Goal: Transaction & Acquisition: Purchase product/service

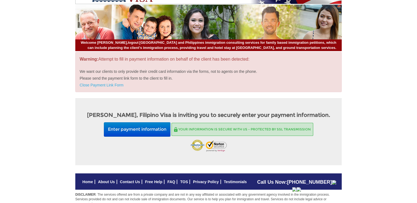
scroll to position [27, 0]
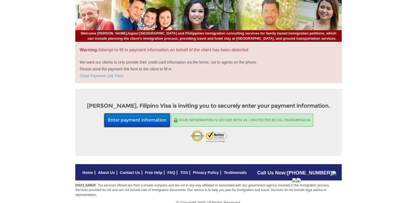
click at [145, 121] on button "Enter payment information" at bounding box center [137, 120] width 67 height 14
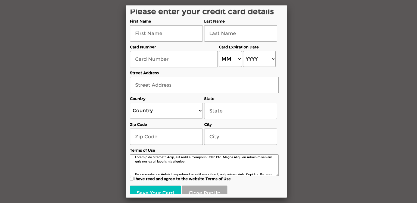
scroll to position [0, 0]
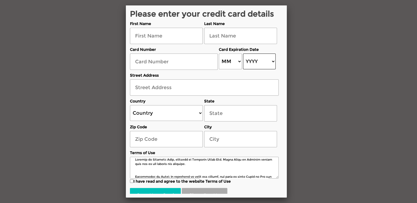
click at [266, 64] on select "YYYY 2025 2026 2027 2028 2029 2030 2031 2032 2033 2034 2035 2036 2037 2038 2039…" at bounding box center [259, 62] width 32 height 16
click at [256, 59] on select "YYYY 2025 2026 2027 2028 2029 2030 2031 2032 2033 2034 2035 2036 2037 2038 2039…" at bounding box center [259, 62] width 32 height 16
click at [256, 61] on select "YYYY 2025 2026 2027 2028 2029 2030 2031 2032 2033 2034 2035 2036 2037 2038 2039…" at bounding box center [259, 62] width 32 height 16
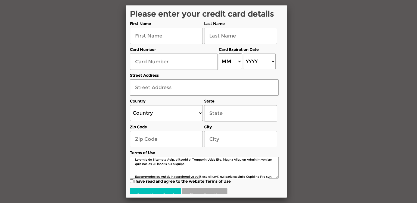
click at [225, 61] on select "MM 01 02 03 04 05 06 07 08 09 10 11 12" at bounding box center [230, 62] width 23 height 16
select select "12"
click at [219, 54] on select "MM 01 02 03 04 05 06 07 08 09 10 11 12" at bounding box center [230, 62] width 23 height 16
click at [262, 64] on select "YYYY 2025 2026 2027 2028 2029 2030 2031 2032 2033 2034 2035 2036 2037 2038 2039…" at bounding box center [259, 62] width 32 height 16
click at [0, 0] on img at bounding box center [0, 0] width 0 height 0
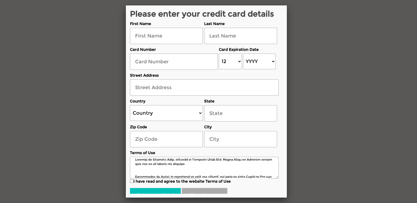
click at [0, 0] on span "Mute" at bounding box center [0, 0] width 0 height 0
click at [0, 0] on icon at bounding box center [0, 0] width 0 height 0
click at [0, 0] on span "Mute" at bounding box center [0, 0] width 0 height 0
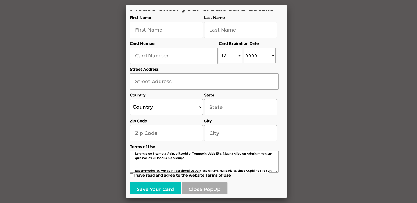
scroll to position [9, 0]
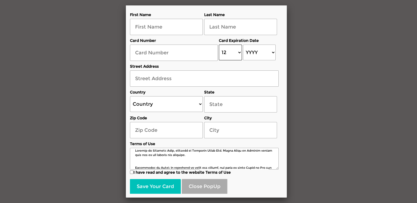
click at [226, 54] on select "MM 01 02 03 04 05 06 07 08 09 10 11 12" at bounding box center [230, 53] width 23 height 16
click at [0, 0] on icon at bounding box center [0, 0] width 0 height 0
click at [0, 0] on span "Mute" at bounding box center [0, 0] width 0 height 0
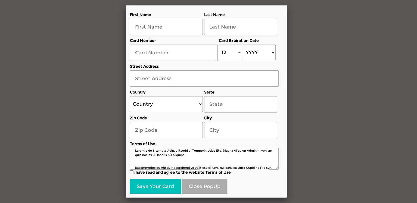
click at [0, 0] on icon at bounding box center [0, 0] width 0 height 0
click at [160, 107] on select "Country [GEOGRAPHIC_DATA] [GEOGRAPHIC_DATA] [GEOGRAPHIC_DATA] [GEOGRAPHIC_DATA]…" at bounding box center [166, 104] width 73 height 16
click at [237, 105] on input "text" at bounding box center [240, 104] width 73 height 16
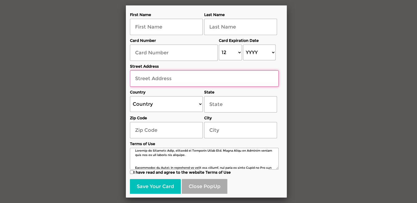
click at [178, 78] on input "text" at bounding box center [204, 78] width 149 height 16
click at [168, 80] on input "text" at bounding box center [204, 78] width 149 height 16
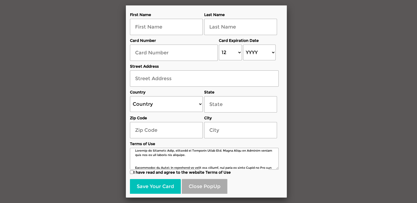
click at [0, 0] on img at bounding box center [0, 0] width 0 height 0
drag, startPoint x: 366, startPoint y: 65, endPoint x: 152, endPoint y: 51, distance: 214.6
click at [0, 0] on div "On Call Available On Break Busy Offline" at bounding box center [0, 0] width 0 height 0
click at [0, 0] on span "Mute" at bounding box center [0, 0] width 0 height 0
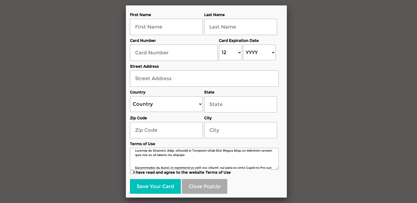
drag, startPoint x: 161, startPoint y: 51, endPoint x: 69, endPoint y: 43, distance: 92.6
click at [0, 0] on div "On Call Available On Break Busy Offline" at bounding box center [0, 0] width 0 height 0
drag, startPoint x: 61, startPoint y: 43, endPoint x: 70, endPoint y: 45, distance: 9.2
click at [0, 0] on div "On Call Available On Break Busy Offline" at bounding box center [0, 0] width 0 height 0
click at [0, 0] on span "Mute" at bounding box center [0, 0] width 0 height 0
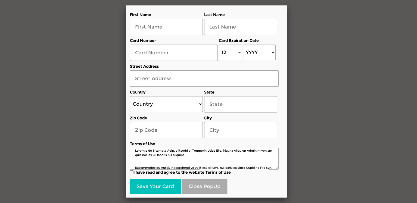
click at [0, 0] on span "Mute" at bounding box center [0, 0] width 0 height 0
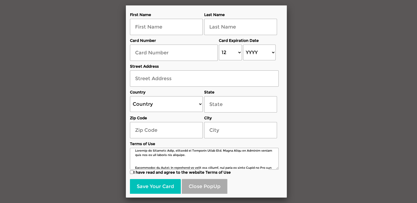
click at [0, 0] on span "Mute" at bounding box center [0, 0] width 0 height 0
click at [0, 0] on icon at bounding box center [0, 0] width 0 height 0
